Goal: Task Accomplishment & Management: Manage account settings

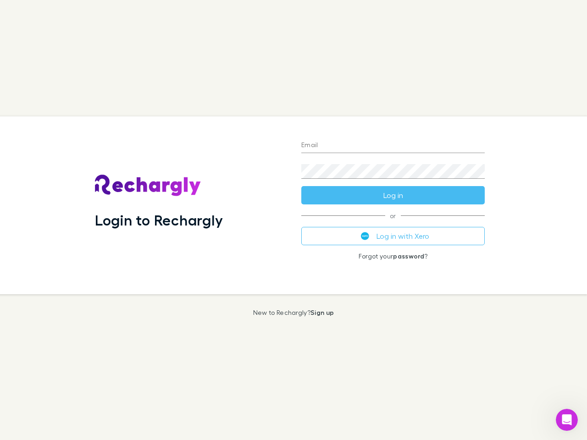
click at [293, 220] on div "Login to Rechargly" at bounding box center [191, 205] width 206 height 178
click at [393, 146] on input "Email" at bounding box center [392, 145] width 183 height 15
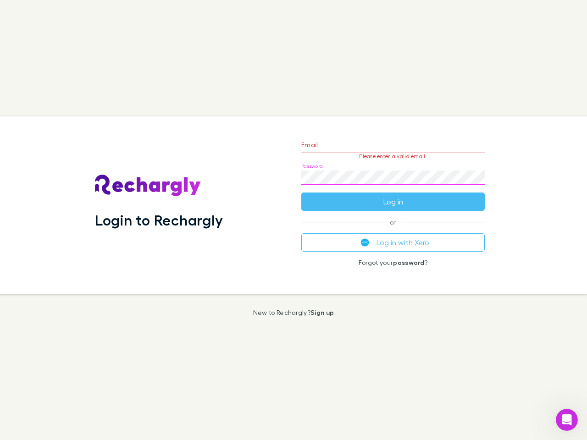
click at [393, 195] on form "Email Please enter a valid email. Password Log in" at bounding box center [392, 171] width 183 height 80
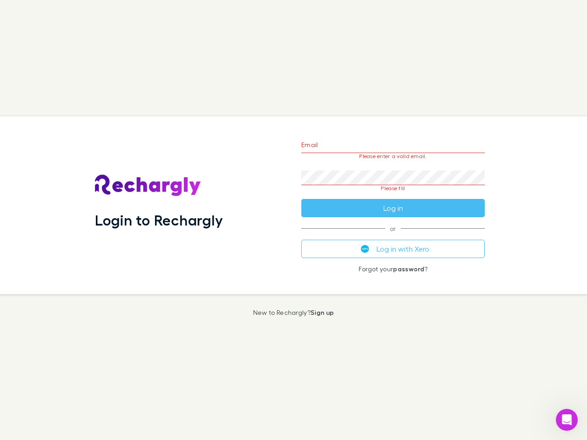
click at [393, 236] on div "Email Please enter a valid email. Password Please fill Log in or Log in with Xe…" at bounding box center [393, 205] width 198 height 178
click at [567, 420] on icon "Open Intercom Messenger" at bounding box center [566, 420] width 15 height 15
